Goal: Information Seeking & Learning: Learn about a topic

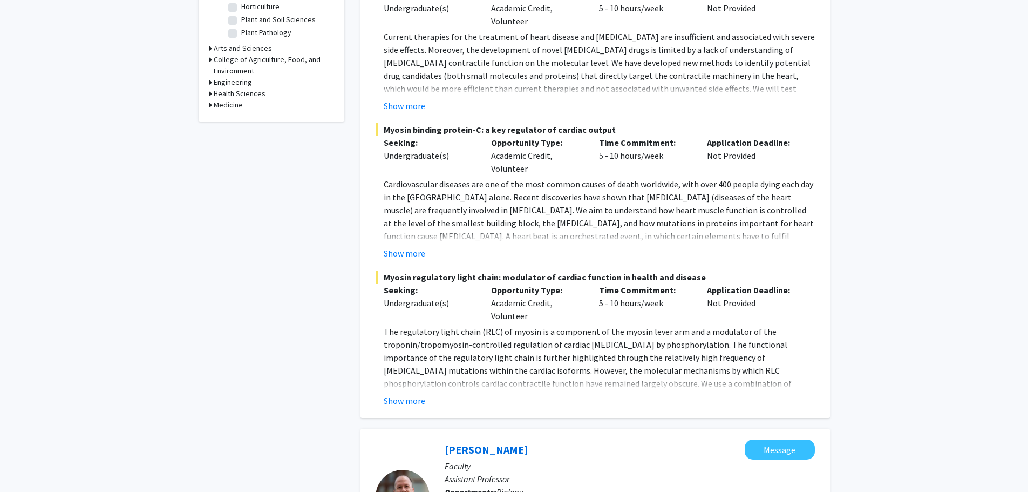
scroll to position [378, 0]
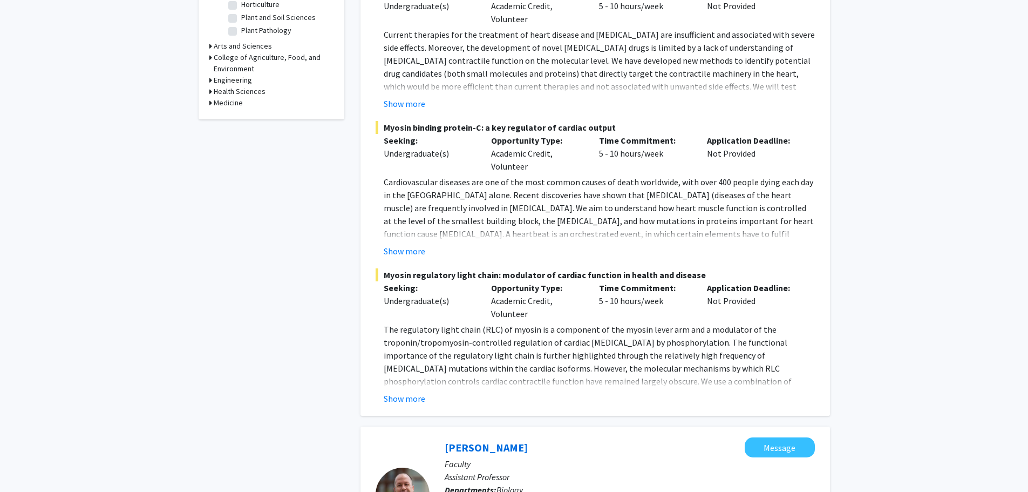
click at [227, 104] on h3 "Medicine" at bounding box center [228, 102] width 29 height 11
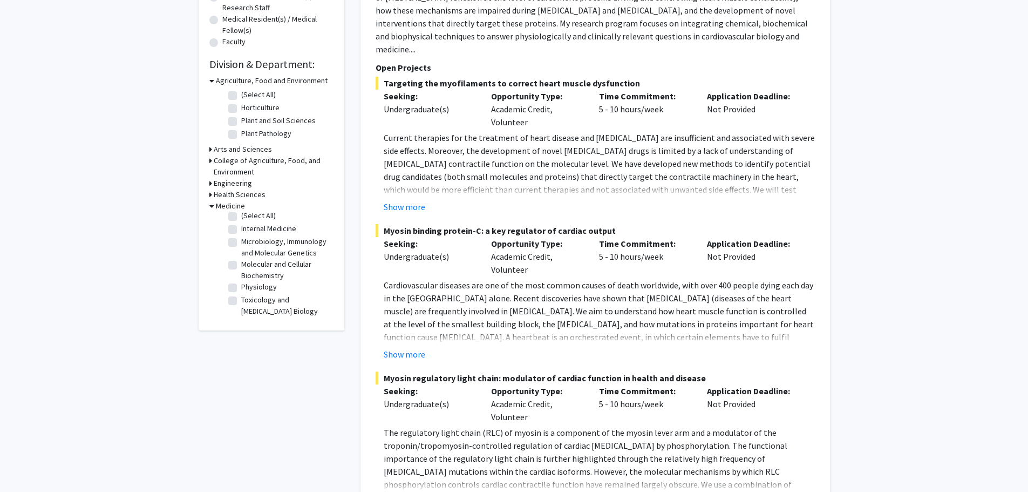
scroll to position [270, 0]
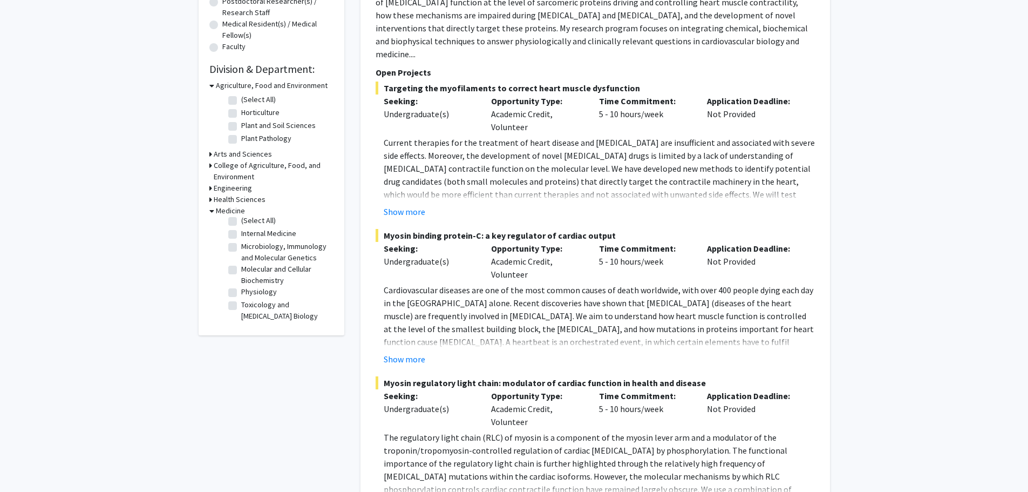
drag, startPoint x: 232, startPoint y: 210, endPoint x: 225, endPoint y: 215, distance: 8.5
click at [231, 210] on h3 "Medicine" at bounding box center [230, 210] width 29 height 11
click at [219, 212] on h3 "Medicine" at bounding box center [228, 210] width 29 height 11
click at [237, 225] on fg-checkbox "(Select All) (Select All)" at bounding box center [279, 225] width 103 height 13
click at [241, 226] on label "(Select All)" at bounding box center [258, 224] width 35 height 11
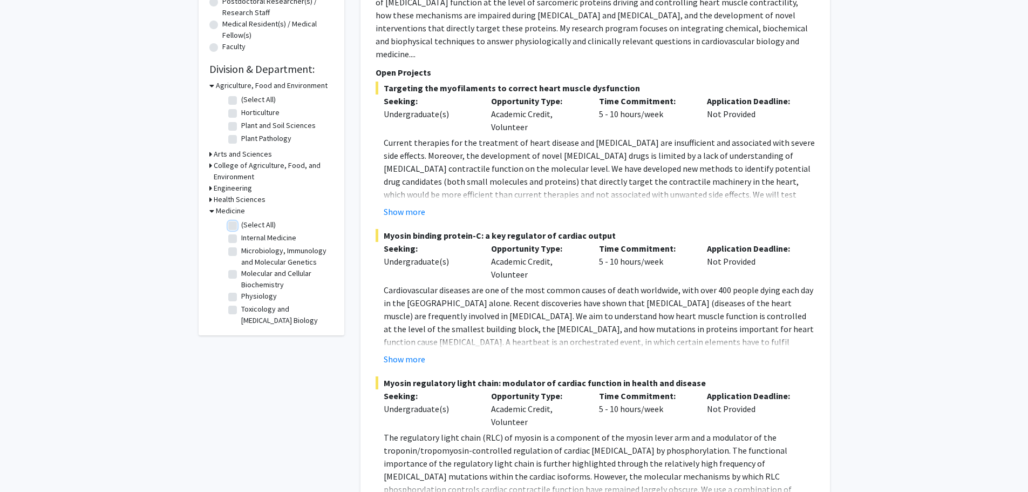
click at [241, 226] on input "(Select All)" at bounding box center [244, 222] width 7 height 7
checkbox input "true"
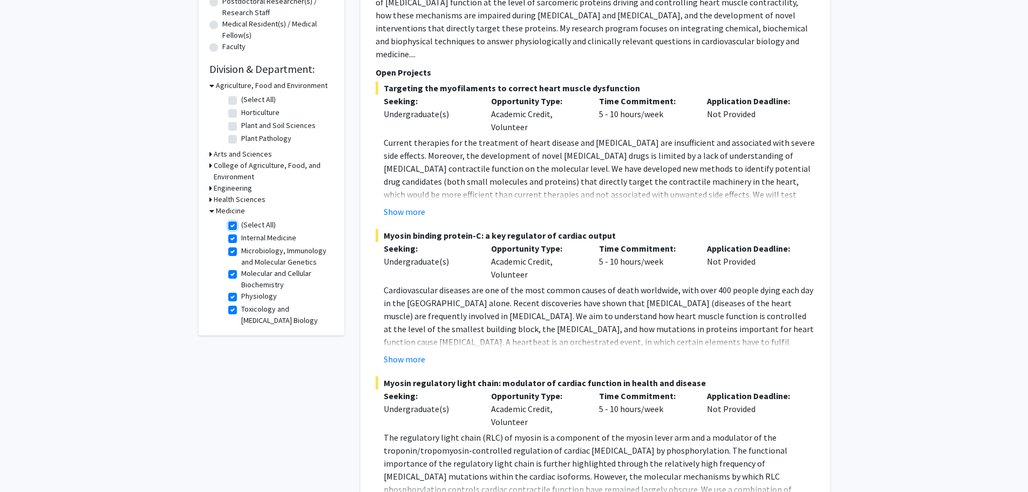
checkbox input "true"
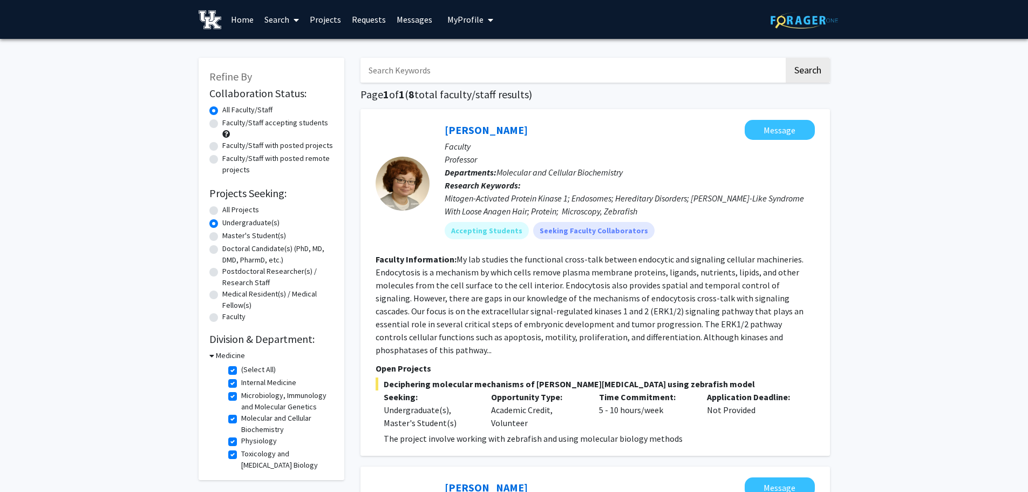
click at [242, 212] on label "All Projects" at bounding box center [240, 209] width 37 height 11
click at [229, 211] on input "All Projects" at bounding box center [225, 207] width 7 height 7
radio input "true"
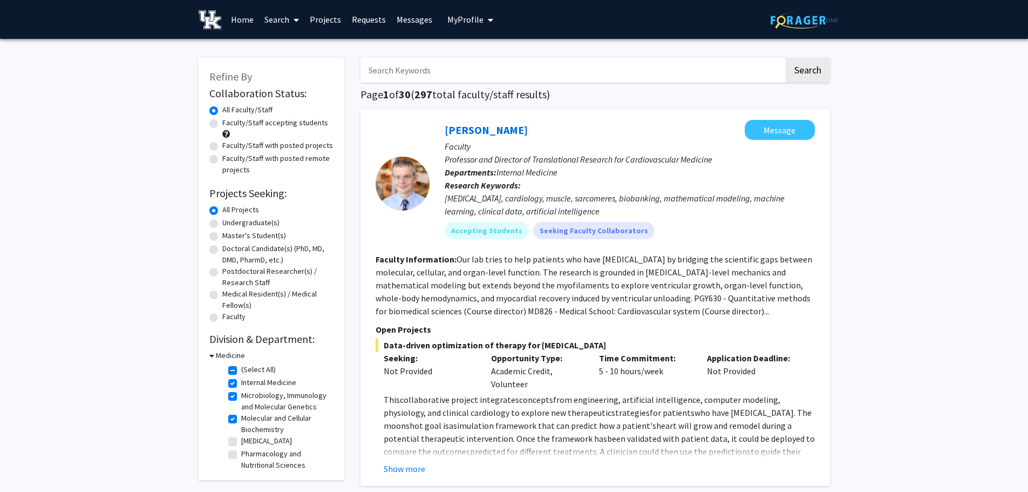
click at [271, 120] on label "Faculty/Staff accepting students" at bounding box center [275, 122] width 106 height 11
click at [229, 120] on input "Faculty/Staff accepting students" at bounding box center [225, 120] width 7 height 7
radio input "true"
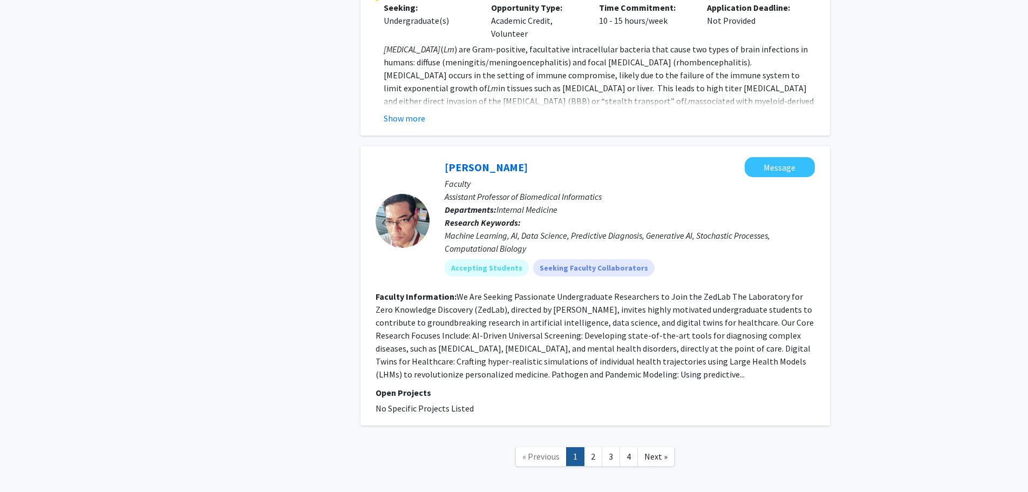
scroll to position [3557, 0]
click at [595, 446] on link "2" at bounding box center [593, 455] width 18 height 19
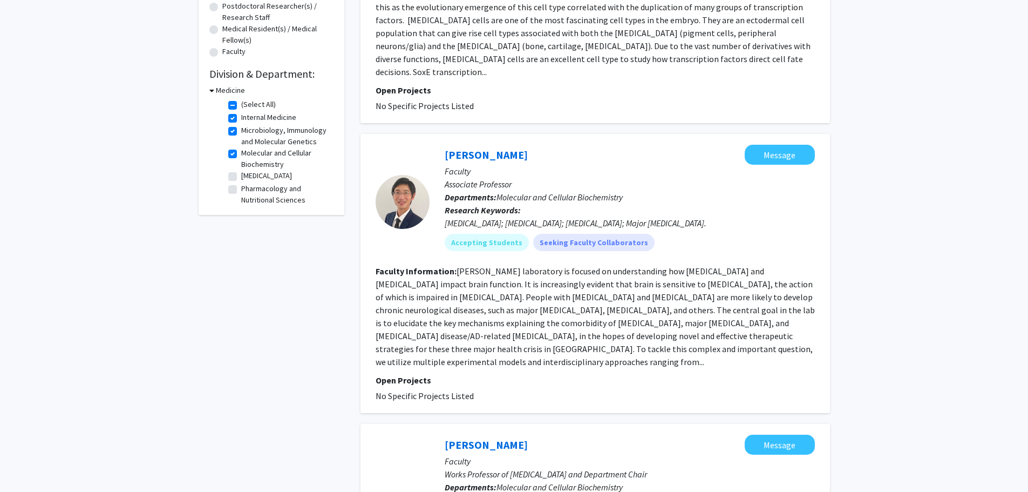
scroll to position [270, 0]
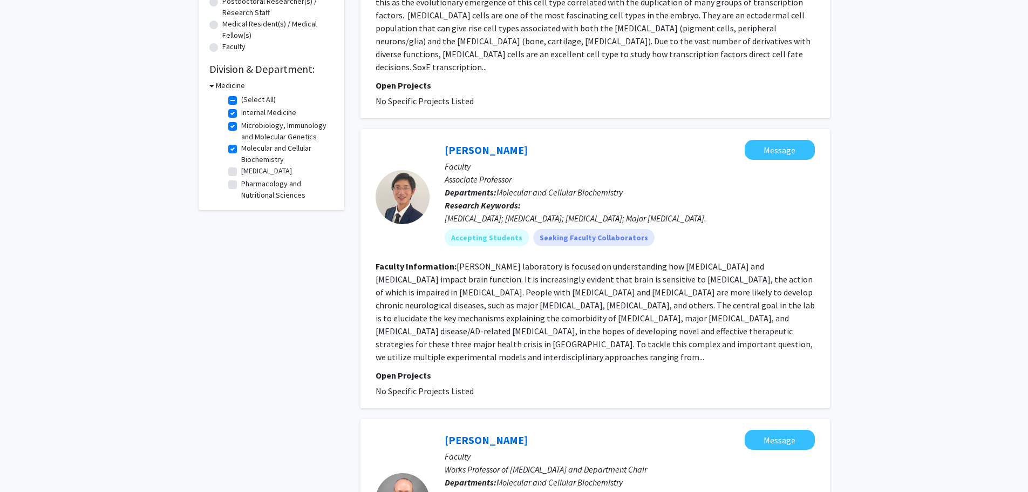
click at [508, 275] on fg-read-more "[PERSON_NAME] laboratory is focused on understanding how [MEDICAL_DATA] and [ME…" at bounding box center [595, 311] width 439 height 101
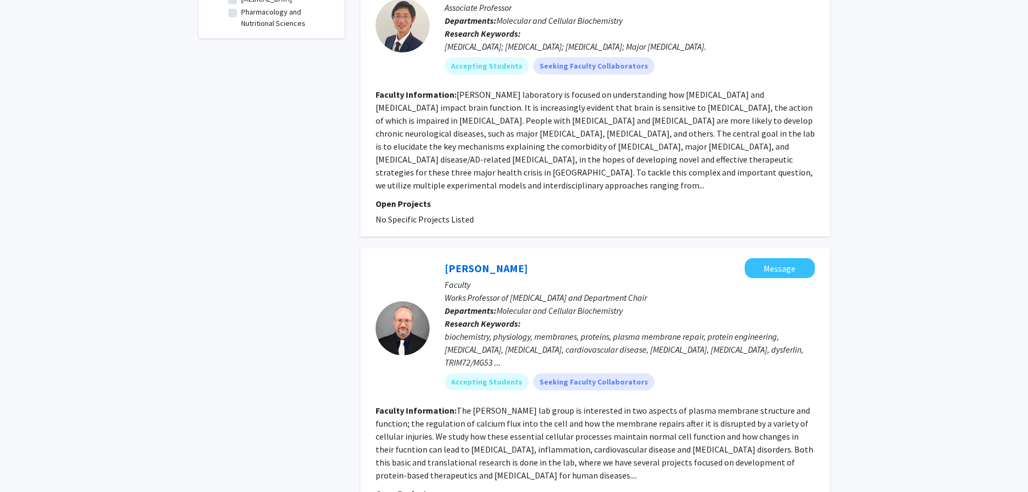
scroll to position [486, 0]
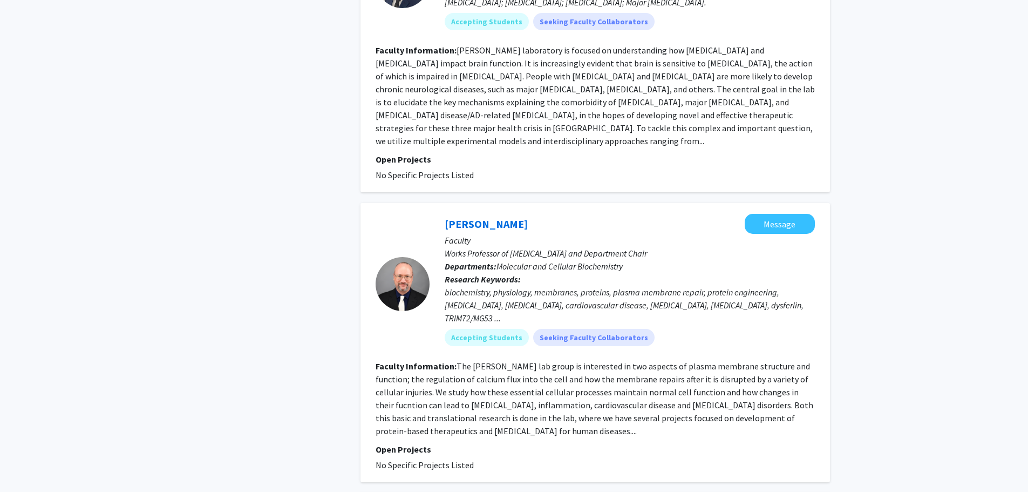
click at [554, 405] on fg-read-more "The [PERSON_NAME] lab group is interested in two aspects of plasma membrane str…" at bounding box center [595, 399] width 438 height 76
click at [395, 401] on fg-read-more "The [PERSON_NAME] lab group is interested in two aspects of plasma membrane str…" at bounding box center [595, 399] width 438 height 76
click at [484, 214] on div "[PERSON_NAME] Message" at bounding box center [630, 224] width 370 height 20
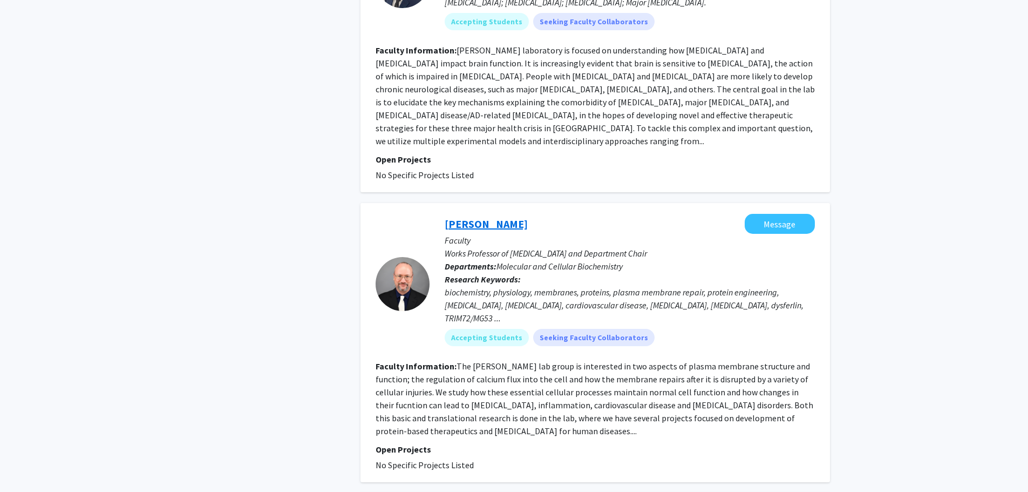
click at [487, 217] on link "[PERSON_NAME]" at bounding box center [486, 223] width 83 height 13
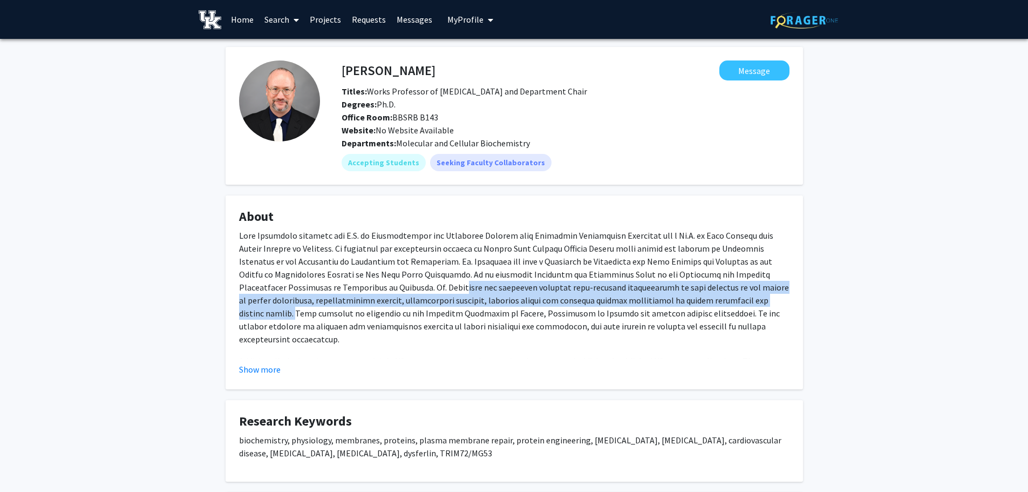
drag, startPoint x: 687, startPoint y: 300, endPoint x: 316, endPoint y: 283, distance: 371.2
click at [316, 283] on p at bounding box center [514, 287] width 551 height 117
click at [266, 369] on button "Show more" at bounding box center [260, 369] width 42 height 13
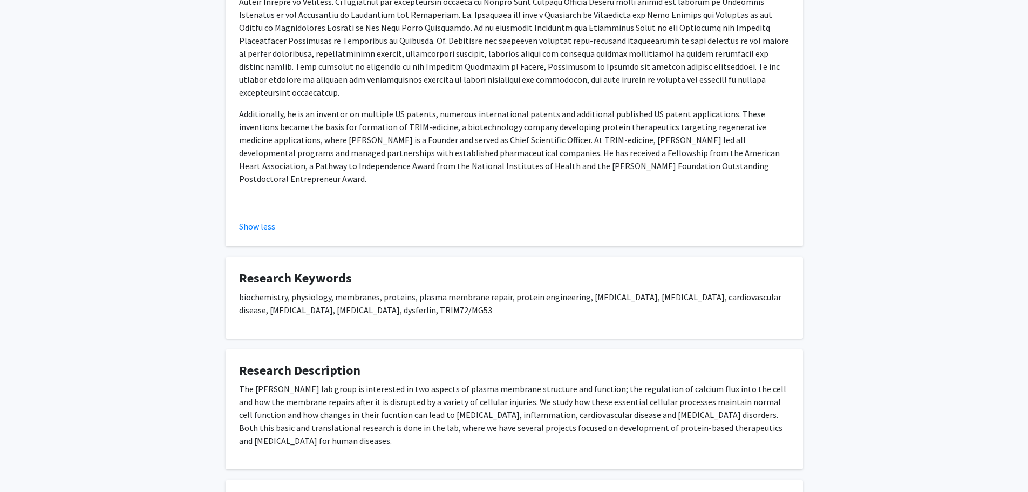
scroll to position [324, 0]
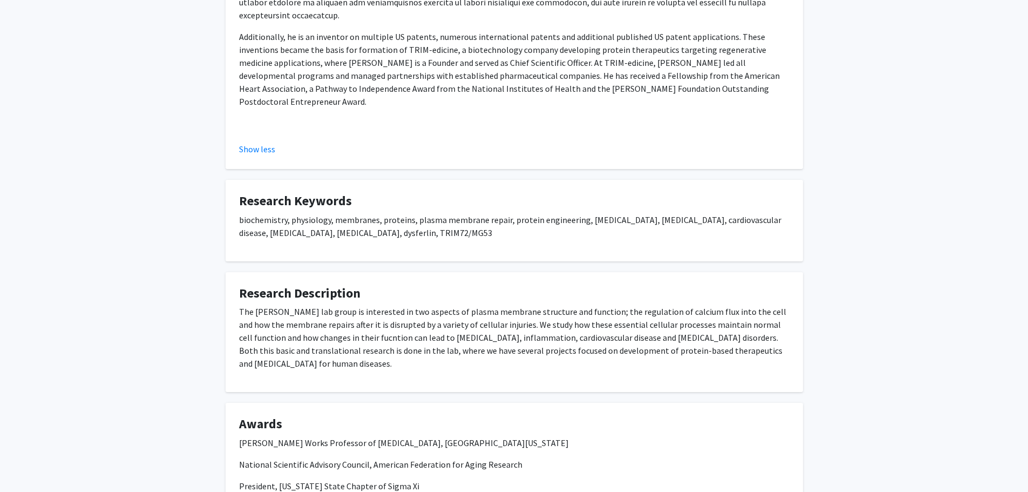
click at [385, 332] on p "The [PERSON_NAME] lab group is interested in two aspects of plasma membrane str…" at bounding box center [514, 337] width 551 height 65
drag, startPoint x: 358, startPoint y: 342, endPoint x: 228, endPoint y: 288, distance: 140.8
click at [228, 288] on fg-card "Research Description The [PERSON_NAME] lab group is interested in two aspects o…" at bounding box center [515, 332] width 578 height 120
copy p "The [PERSON_NAME] lab group is interested in two aspects of plasma membrane str…"
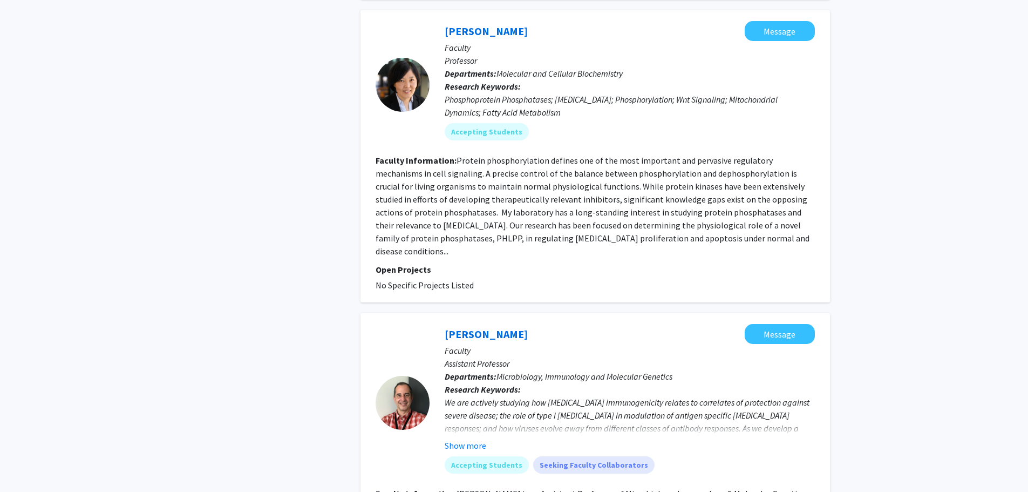
scroll to position [2267, 0]
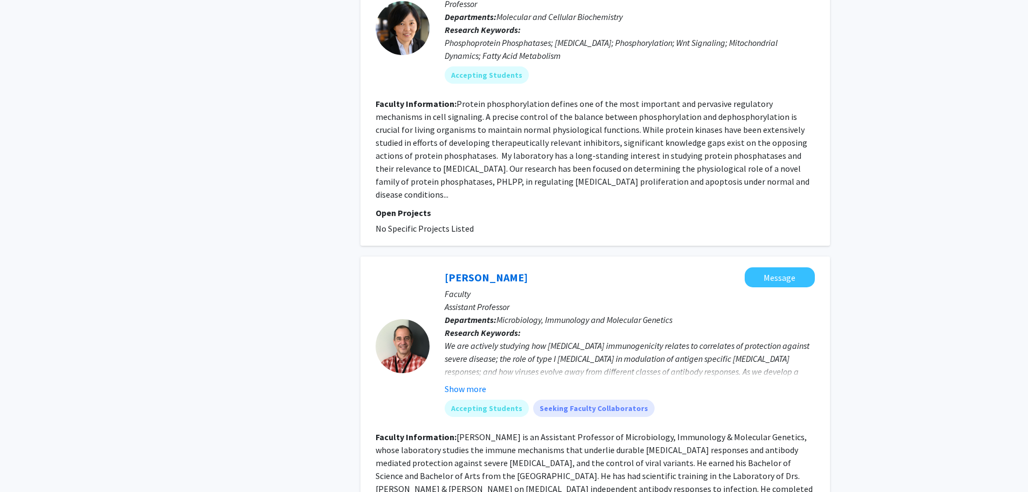
click at [456, 395] on fg-user-badges "Accepting Students Seeking Faculty Collaborators" at bounding box center [630, 406] width 370 height 22
click at [456, 382] on button "Show more" at bounding box center [466, 388] width 42 height 13
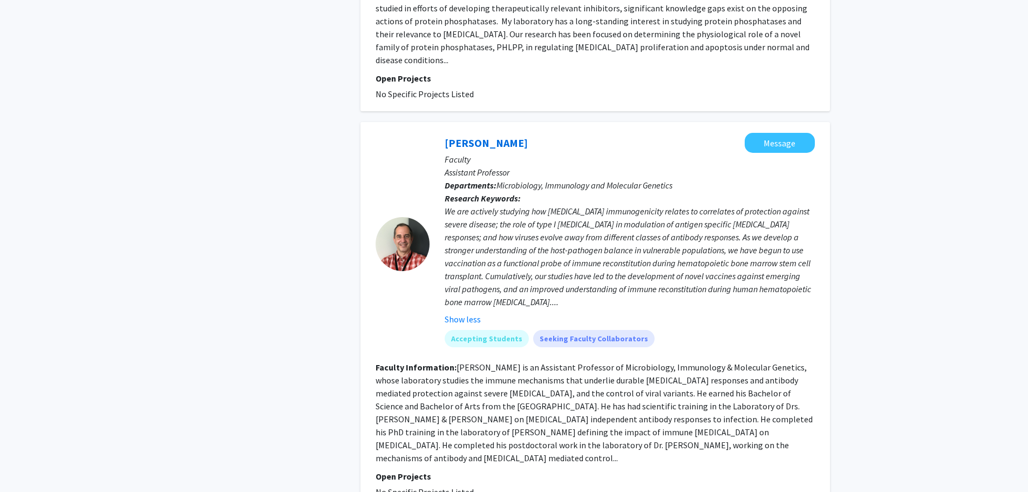
scroll to position [2460, 0]
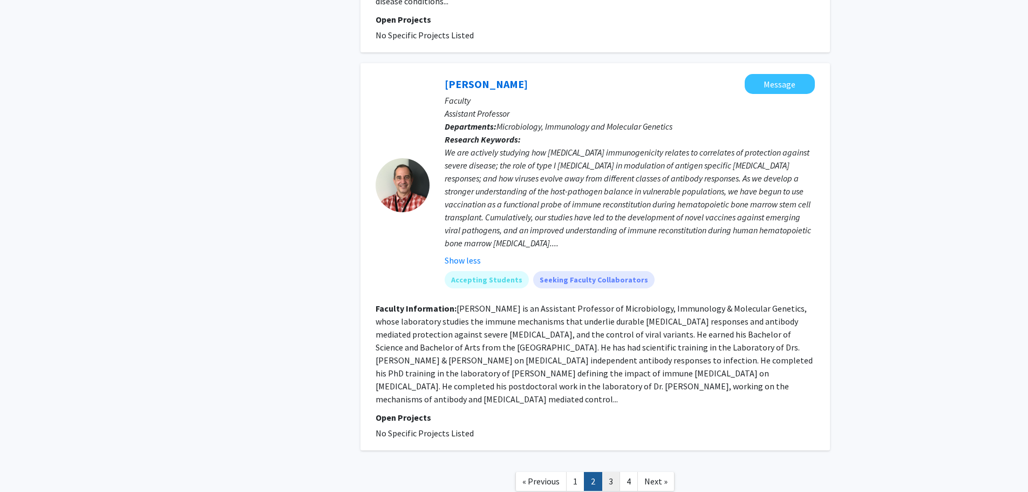
click at [617, 472] on link "3" at bounding box center [611, 481] width 18 height 19
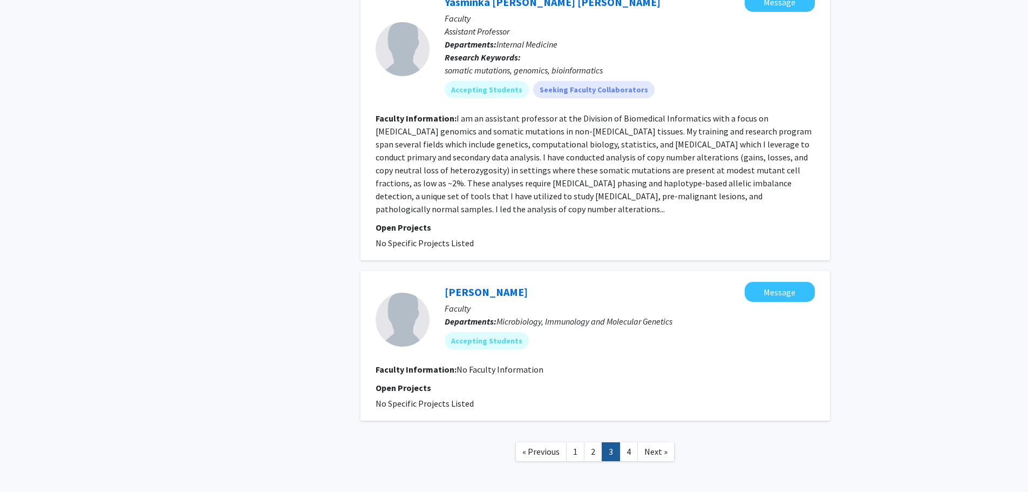
scroll to position [1890, 0]
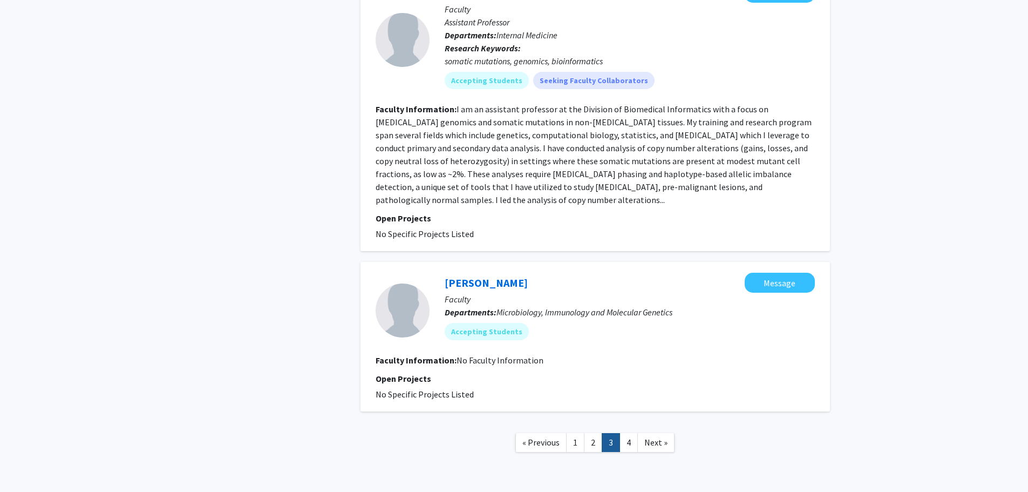
click at [629, 422] on nav "« Previous 1 2 3 4 Next »" at bounding box center [596, 444] width 470 height 44
click at [628, 433] on link "4" at bounding box center [629, 442] width 18 height 19
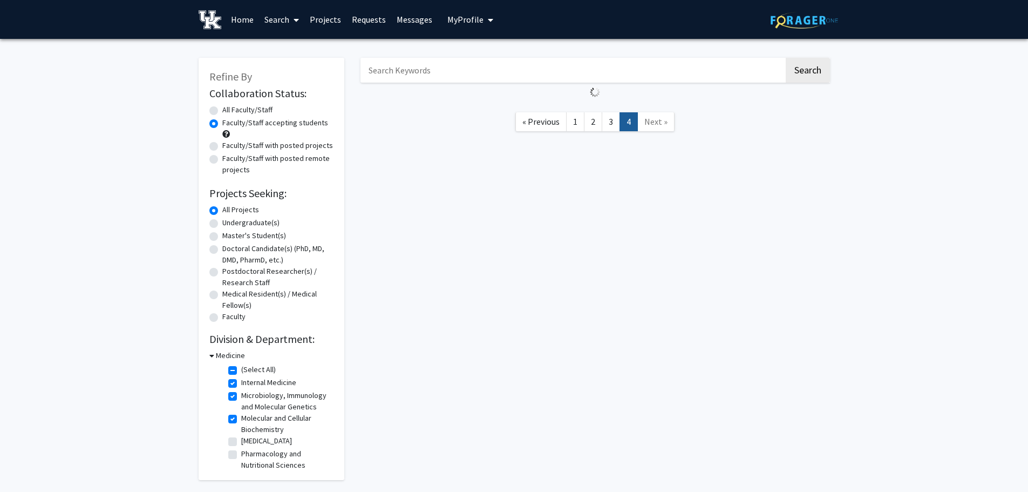
scroll to position [45, 0]
